Goal: Transaction & Acquisition: Purchase product/service

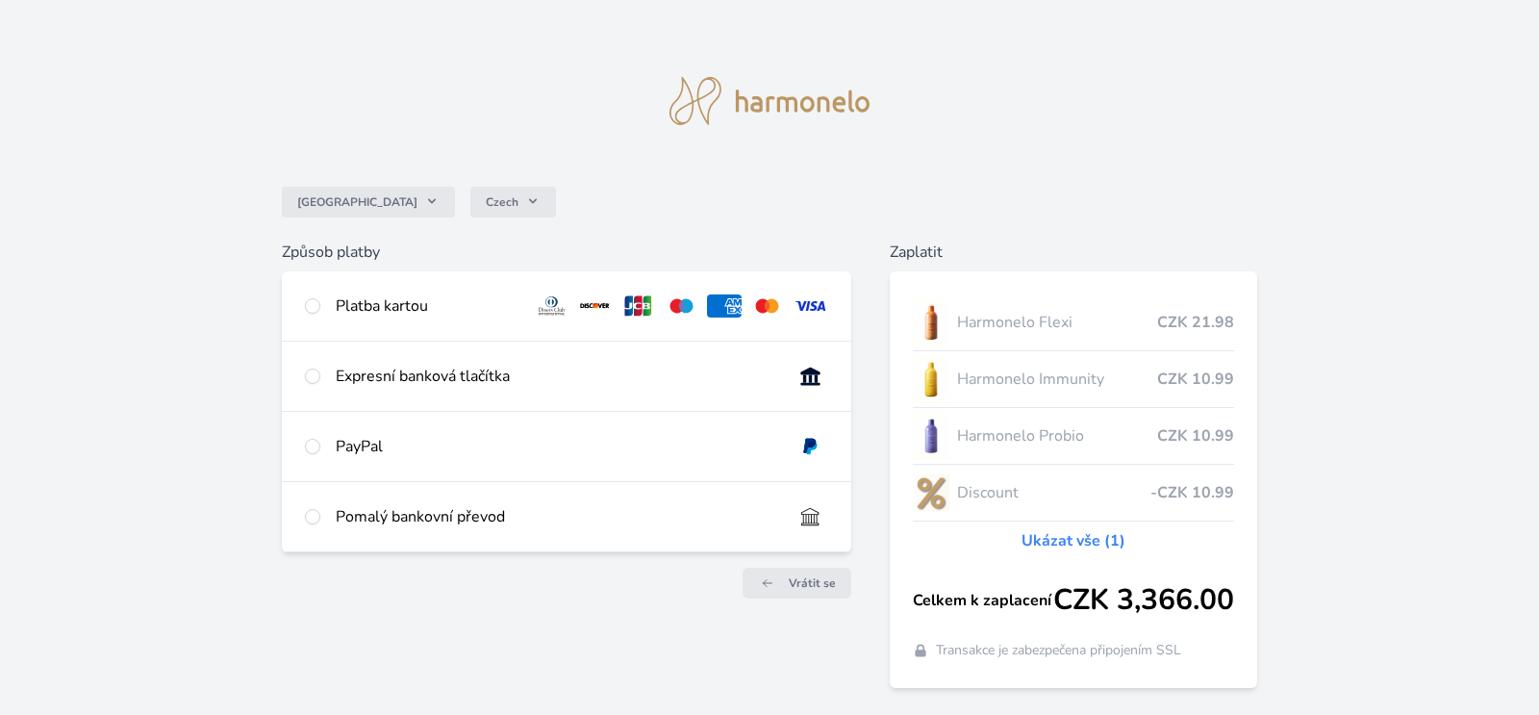
click at [308, 368] on div at bounding box center [312, 376] width 15 height 23
radio input "true"
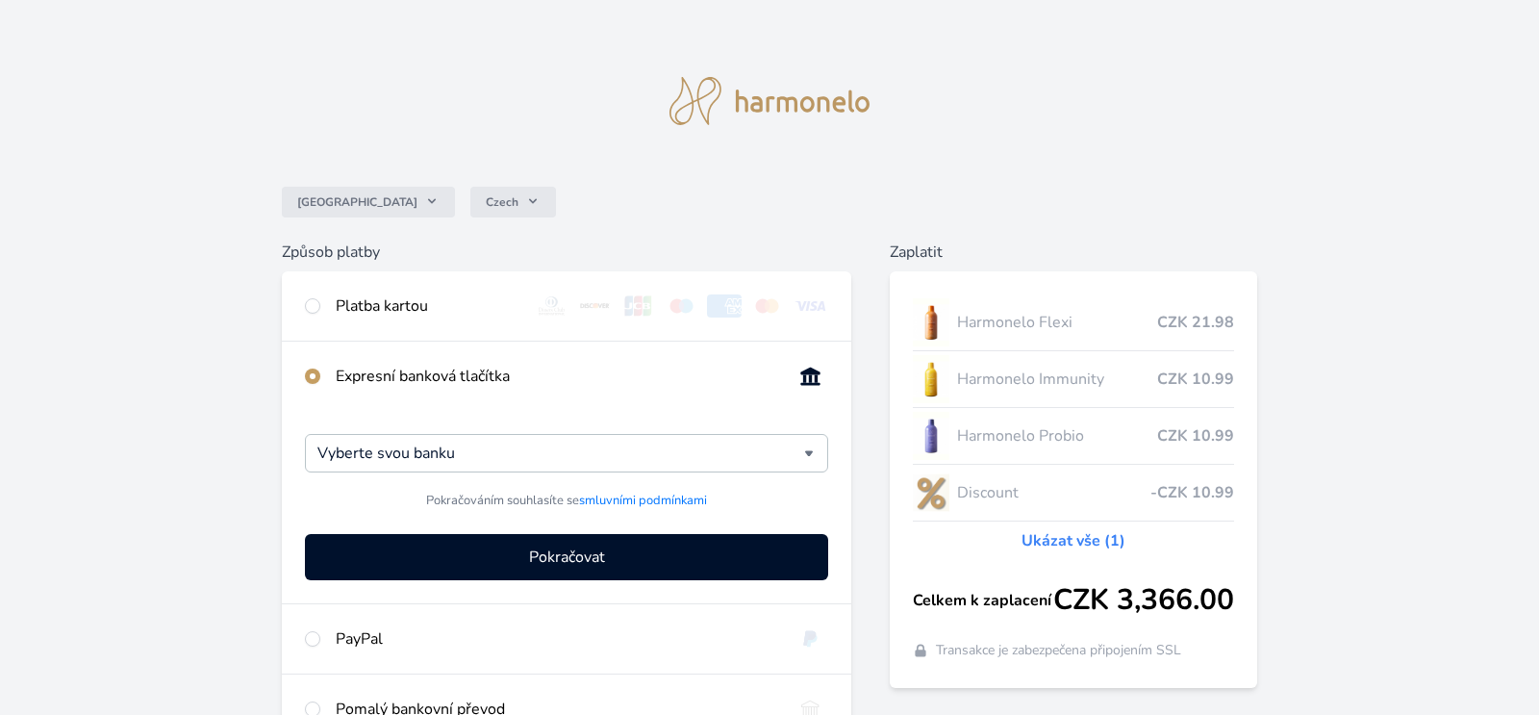
click at [1079, 534] on link "Ukázat vše (1)" at bounding box center [1073, 540] width 104 height 23
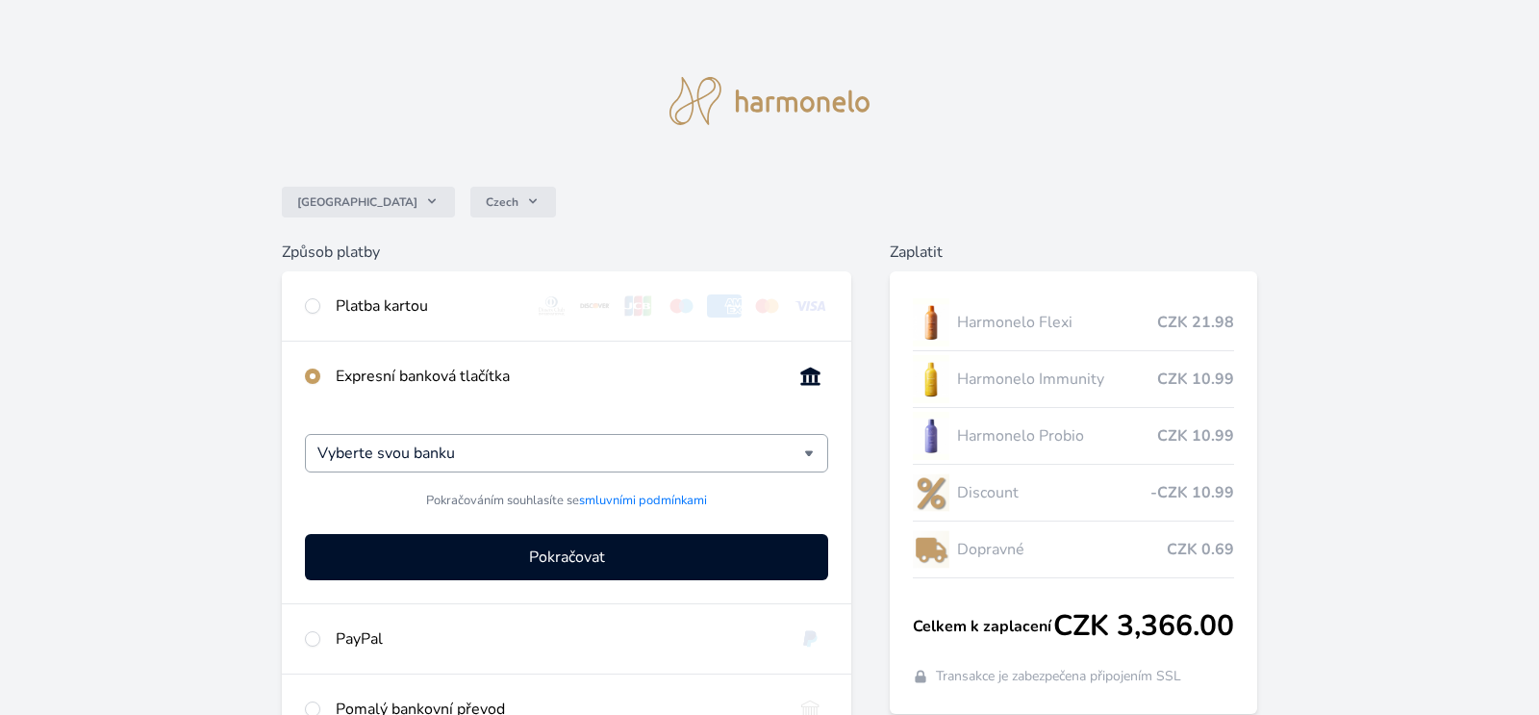
click at [811, 441] on div "Vyberte svou banku" at bounding box center [566, 453] width 523 height 38
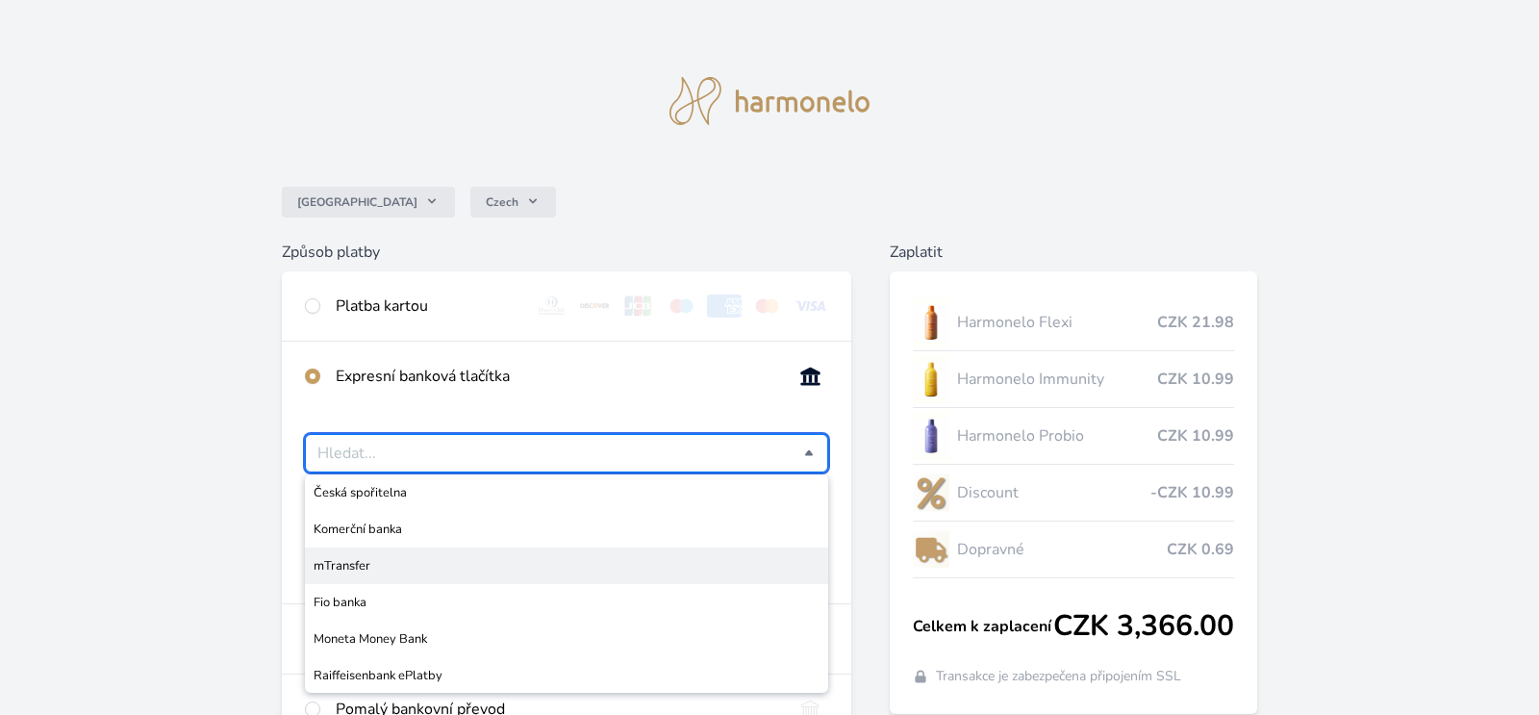
click at [363, 563] on span "mTransfer" at bounding box center [567, 565] width 506 height 19
type input "mTransfer"
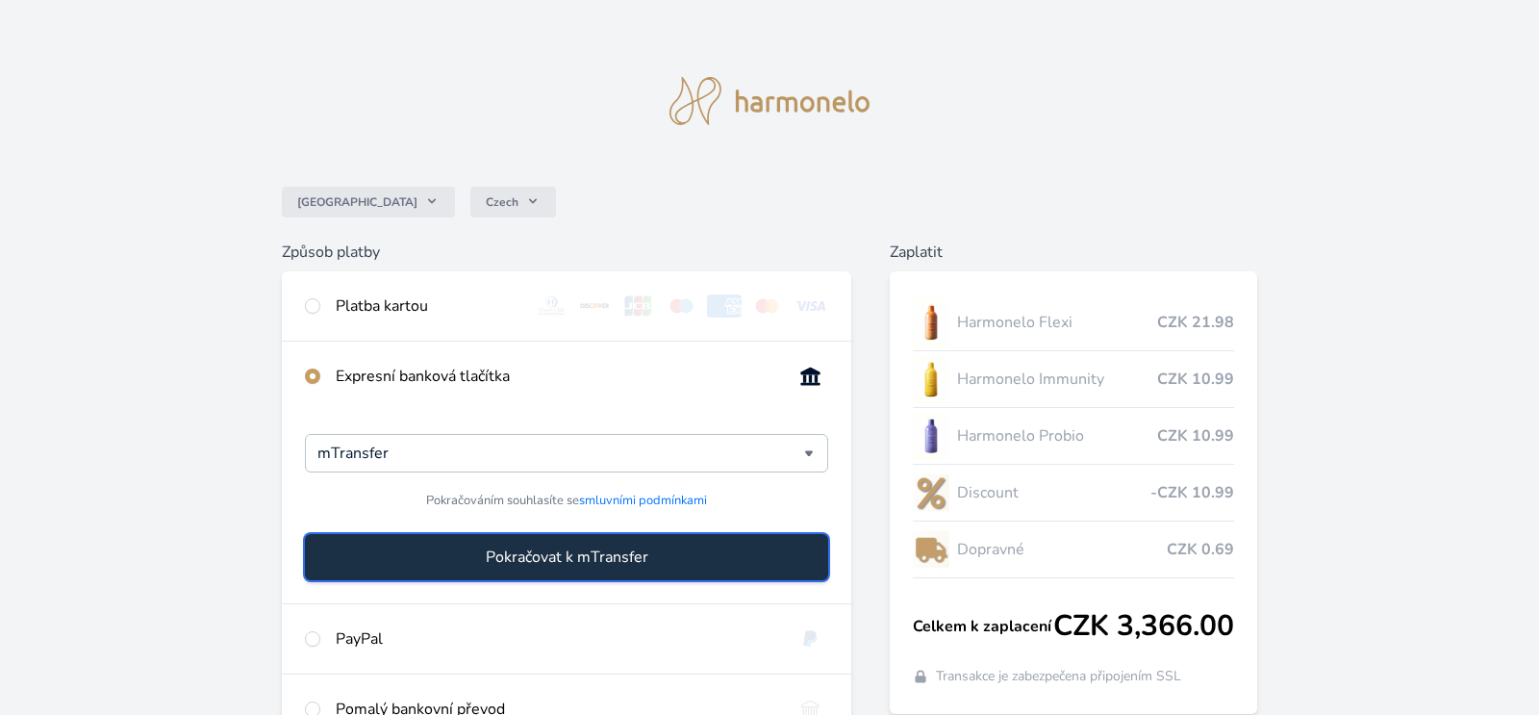
click at [479, 553] on button "Pokračovat k mTransfer" at bounding box center [566, 557] width 523 height 46
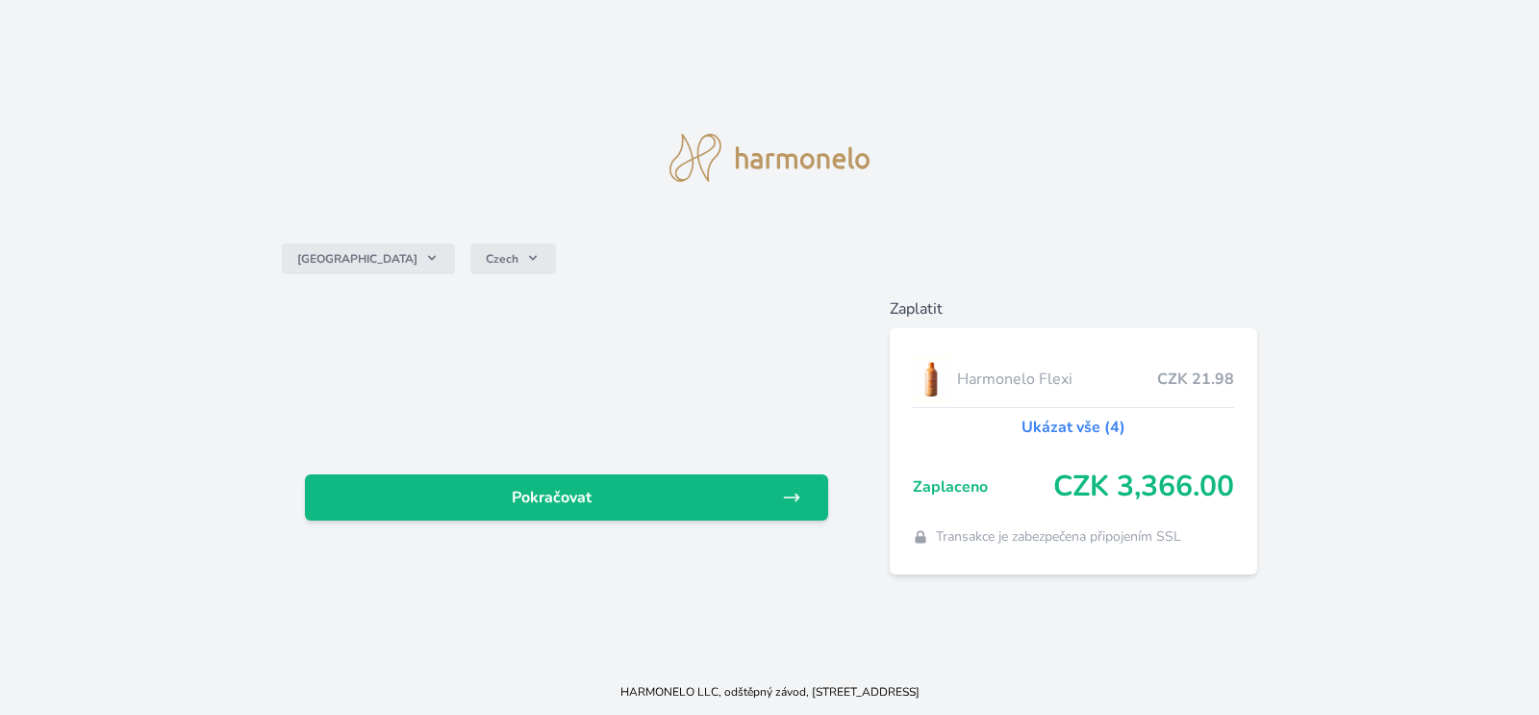
click at [1090, 436] on link "Ukázat vše (4)" at bounding box center [1073, 427] width 104 height 23
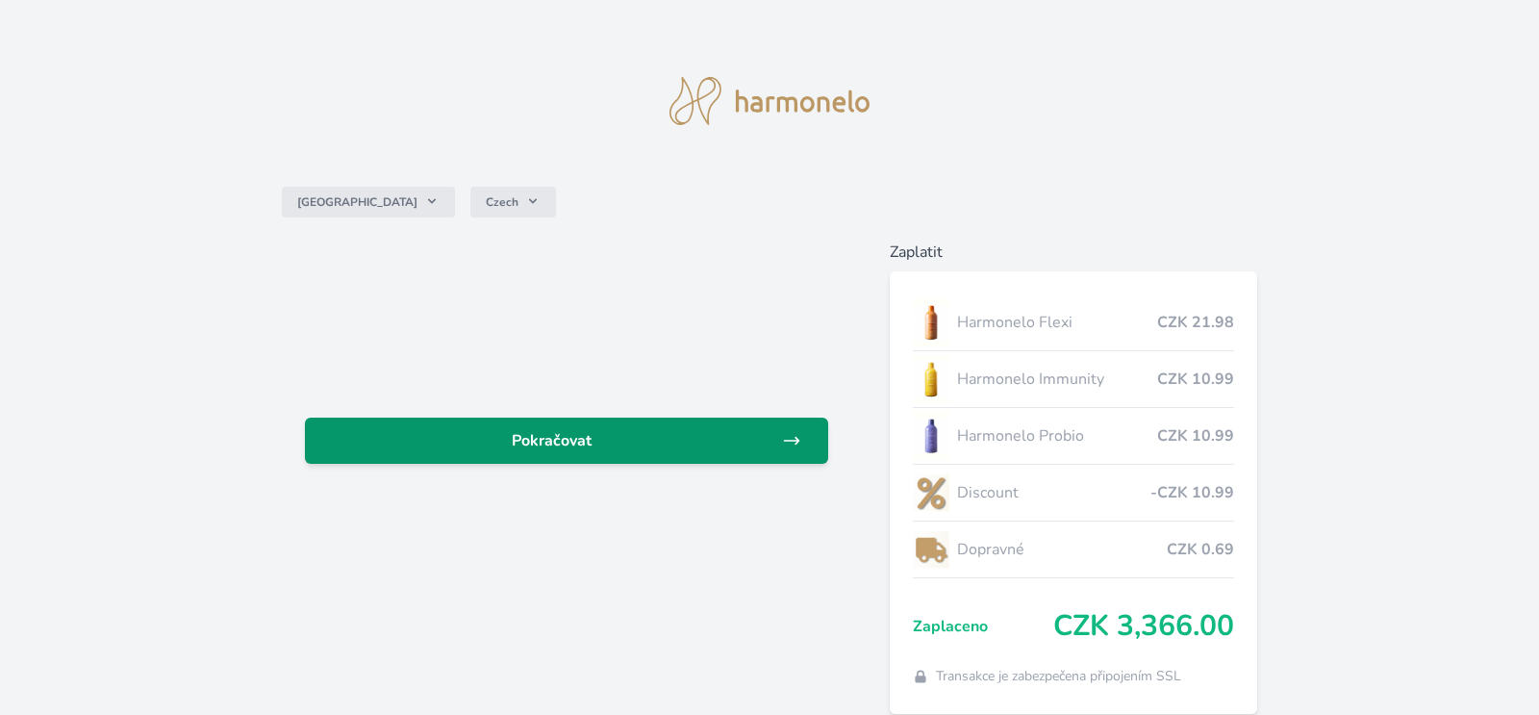
click at [714, 447] on span "Pokračovat" at bounding box center [551, 440] width 462 height 23
